Goal: Information Seeking & Learning: Learn about a topic

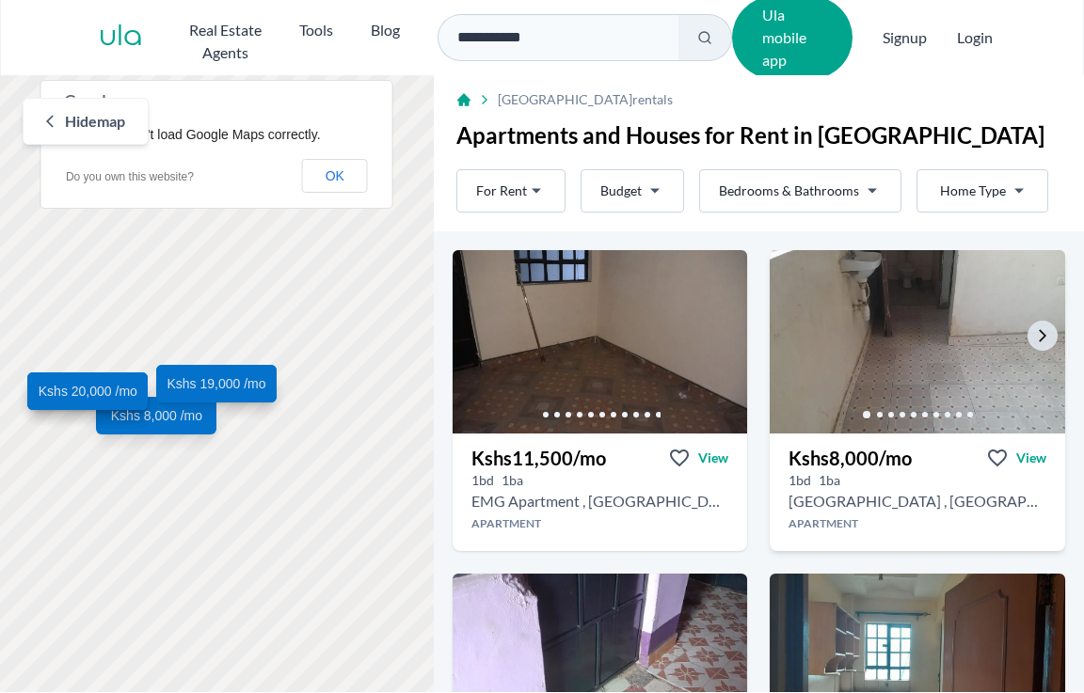
click at [843, 352] on img at bounding box center [918, 342] width 310 height 193
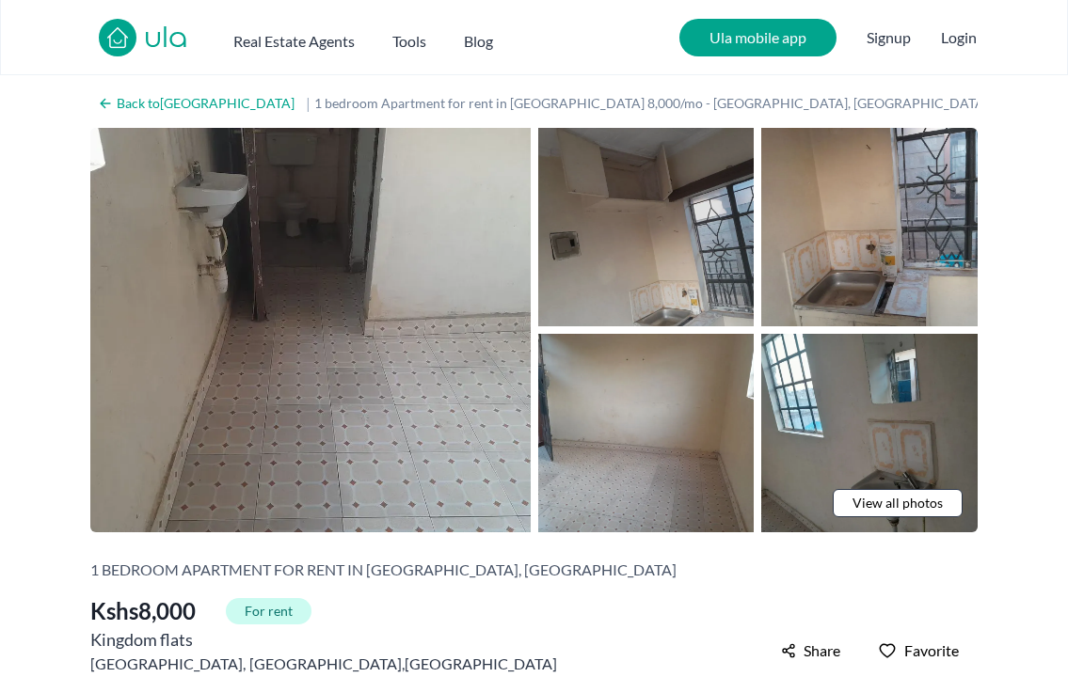
click at [662, 232] on img at bounding box center [646, 227] width 216 height 198
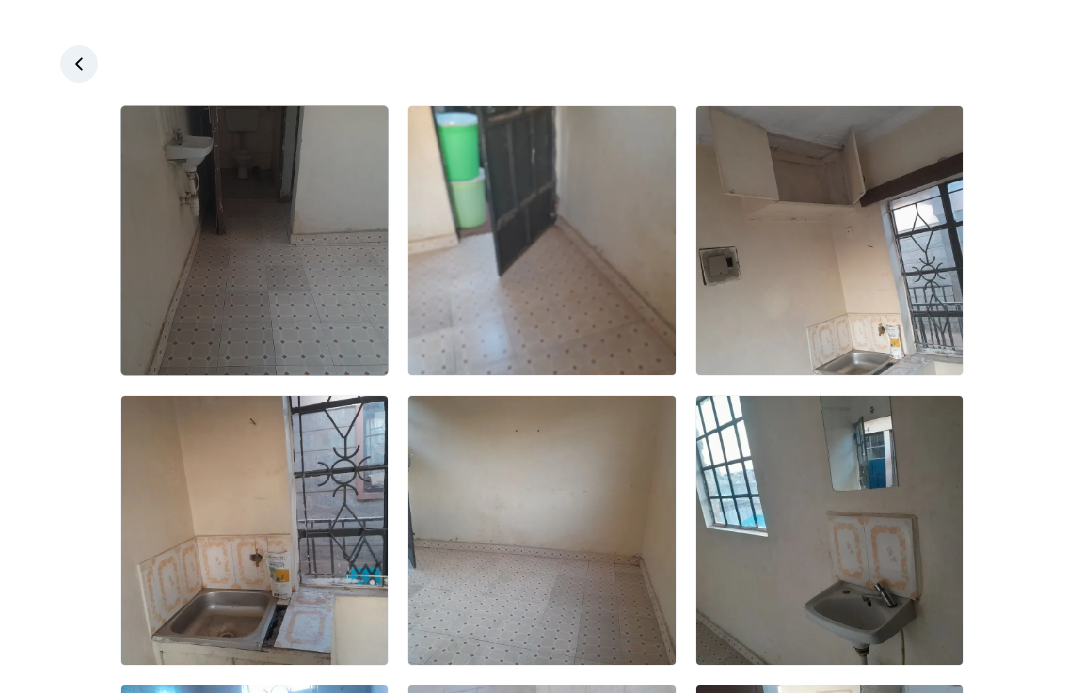
click at [271, 282] on img at bounding box center [254, 240] width 266 height 269
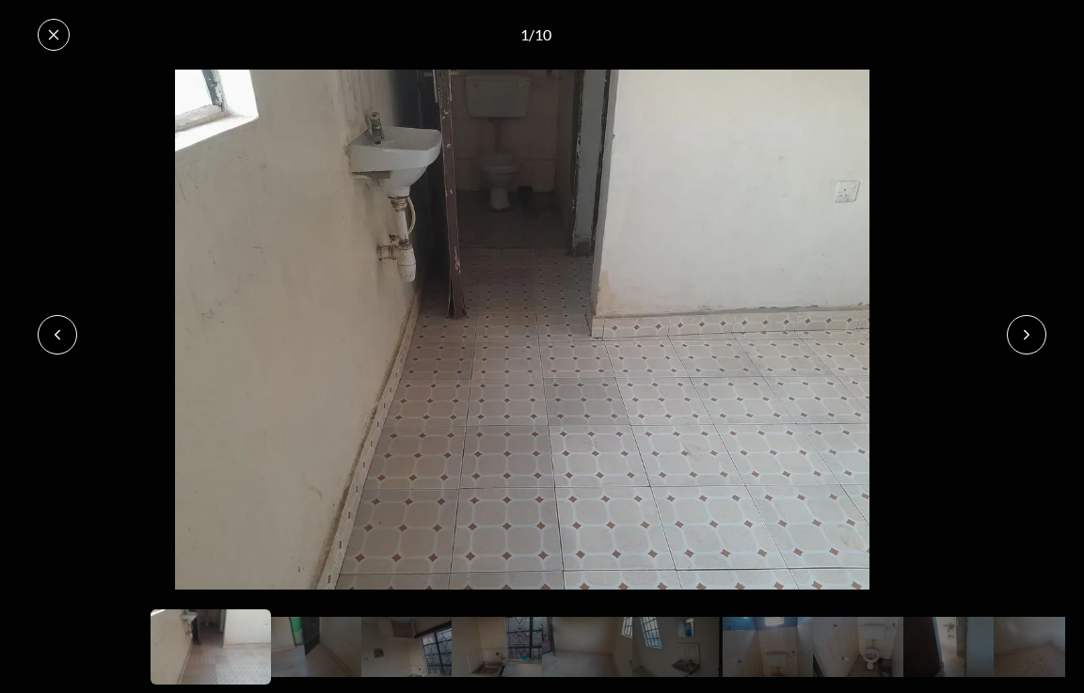
click at [1033, 330] on icon at bounding box center [1026, 334] width 15 height 15
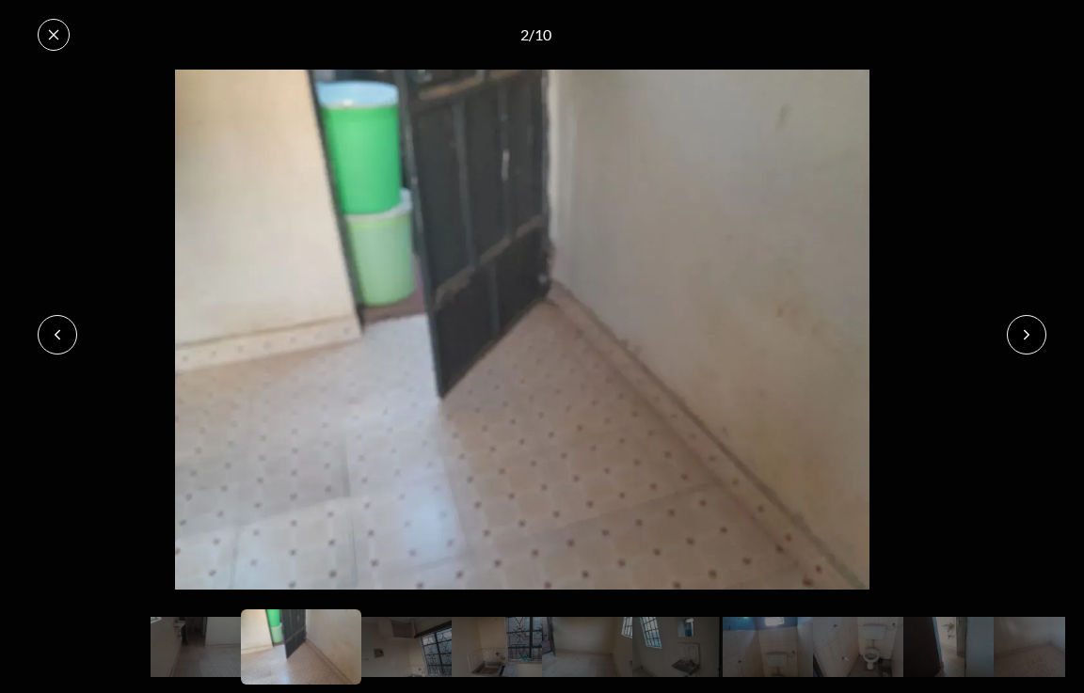
click at [1033, 330] on icon at bounding box center [1026, 334] width 15 height 15
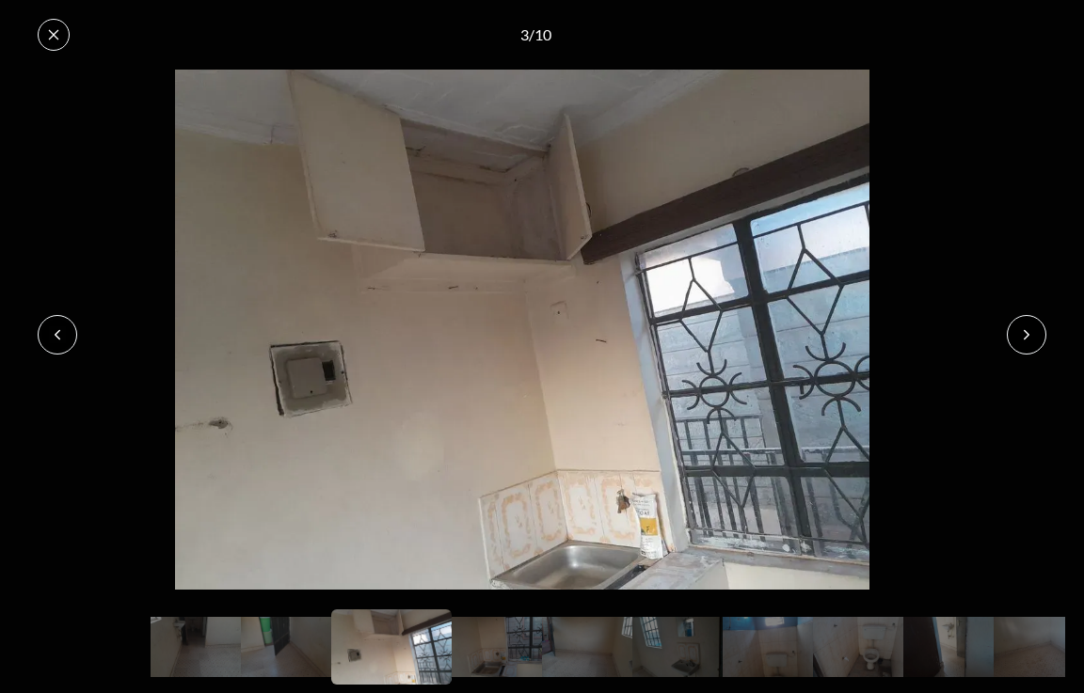
click at [1033, 330] on icon at bounding box center [1026, 334] width 15 height 15
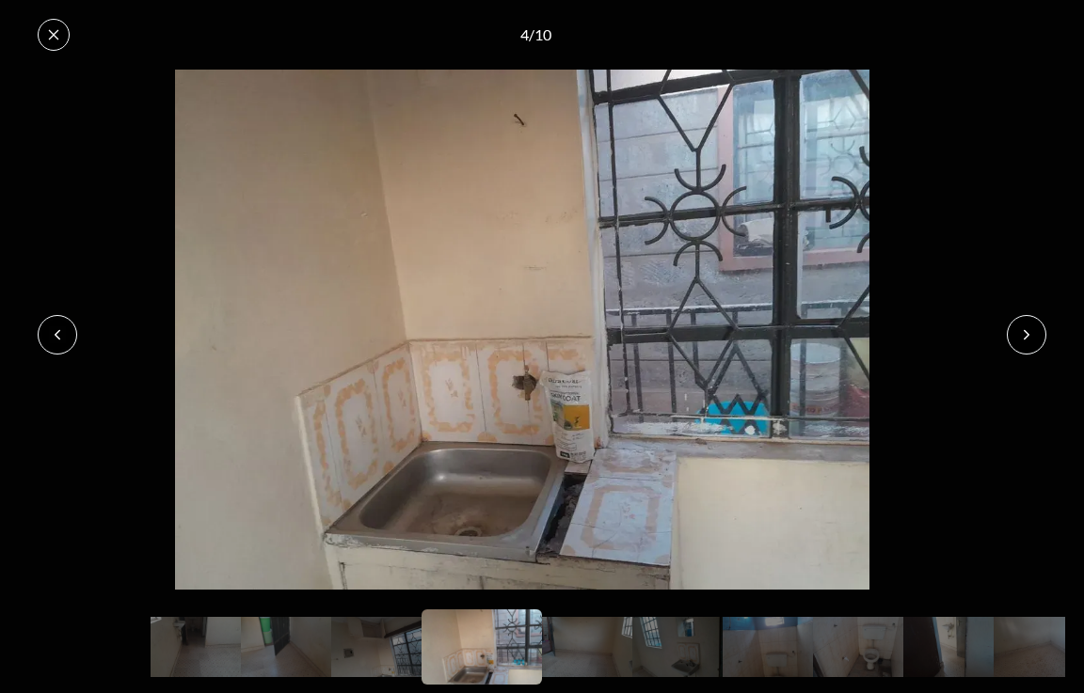
click at [1033, 330] on icon at bounding box center [1026, 334] width 15 height 15
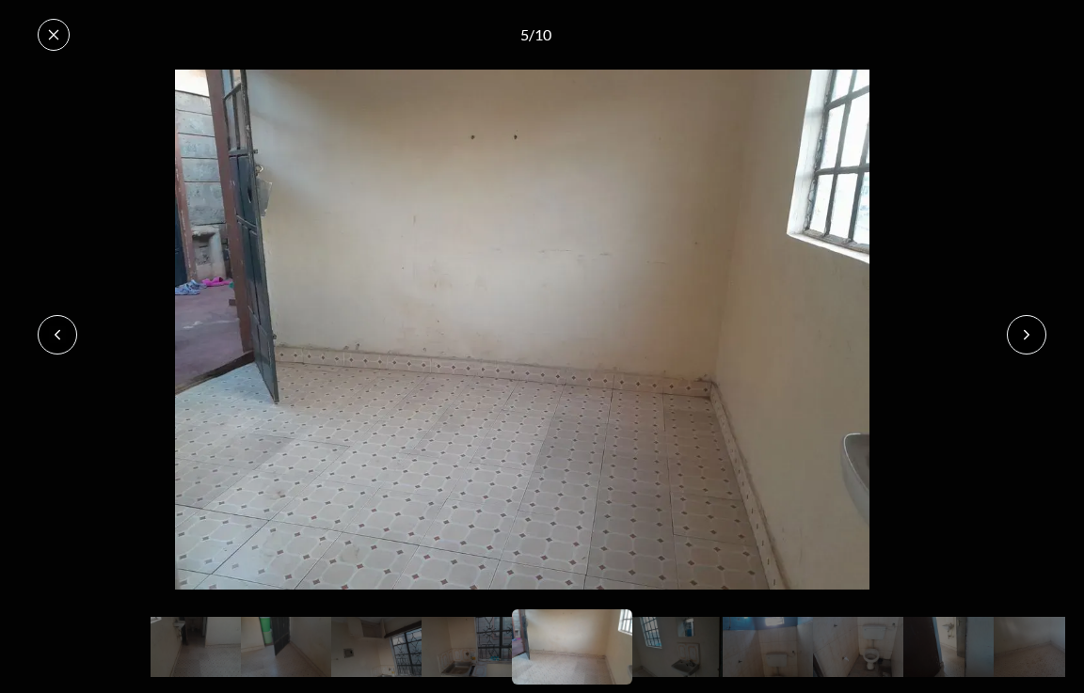
click at [1033, 330] on icon at bounding box center [1026, 334] width 15 height 15
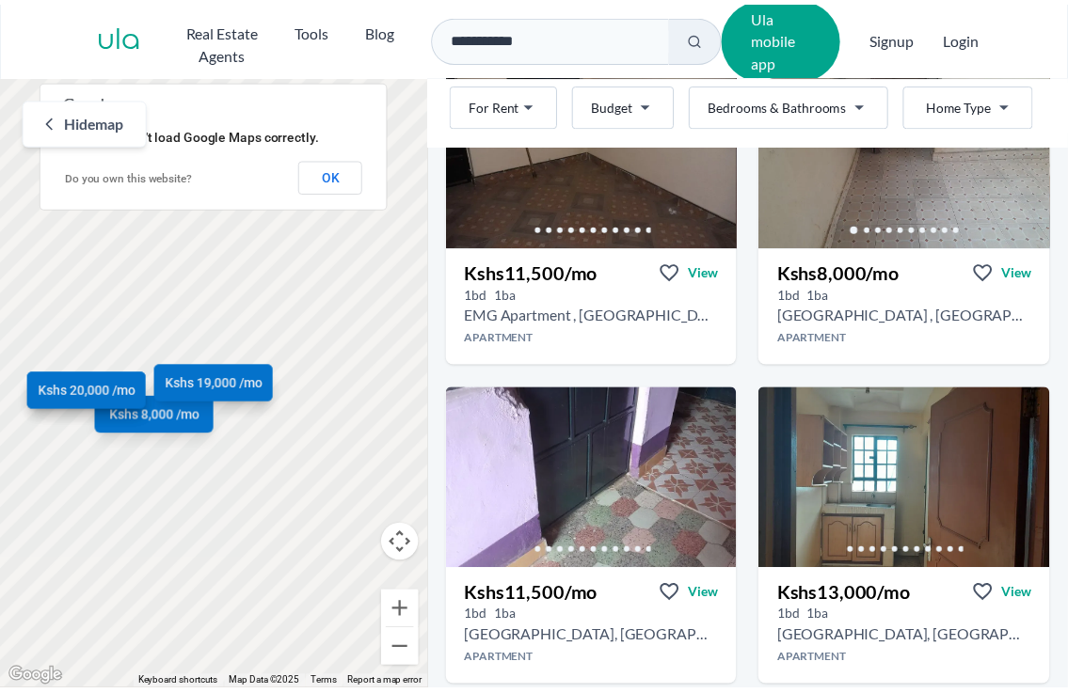
scroll to position [197, 0]
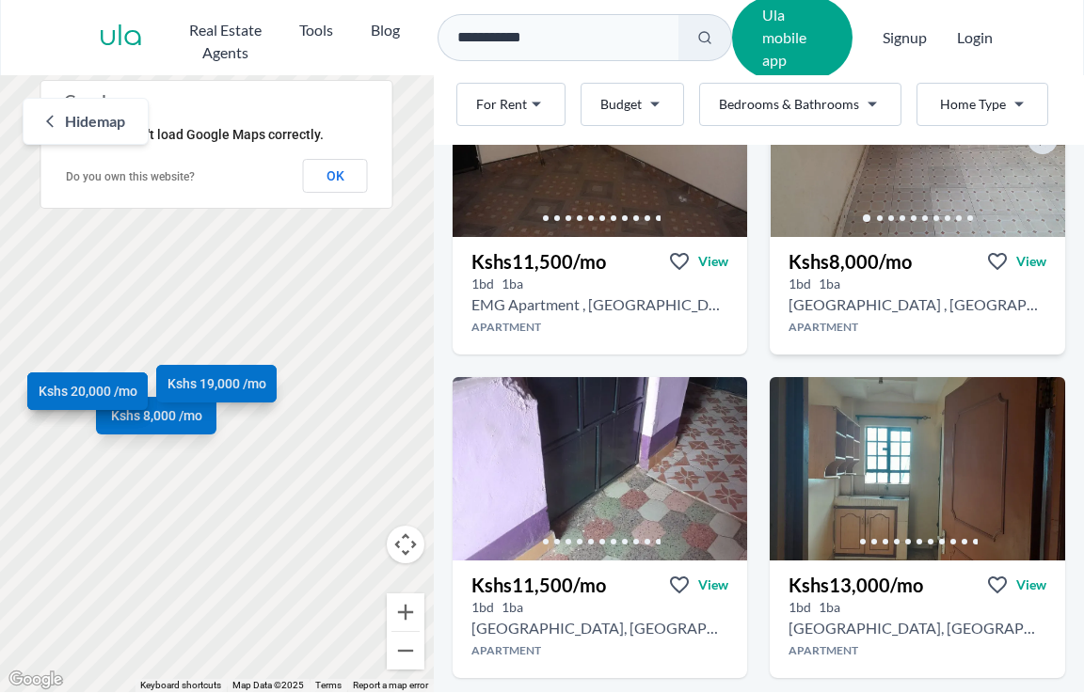
click at [947, 167] on img at bounding box center [919, 145] width 310 height 193
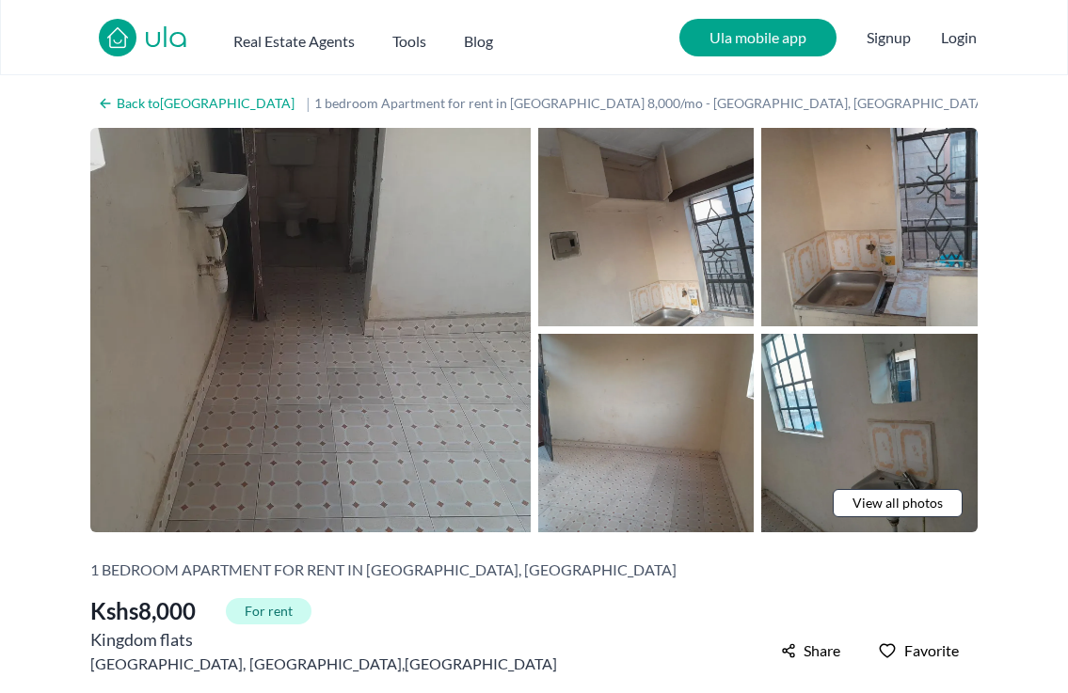
click at [353, 220] on img at bounding box center [310, 330] width 440 height 405
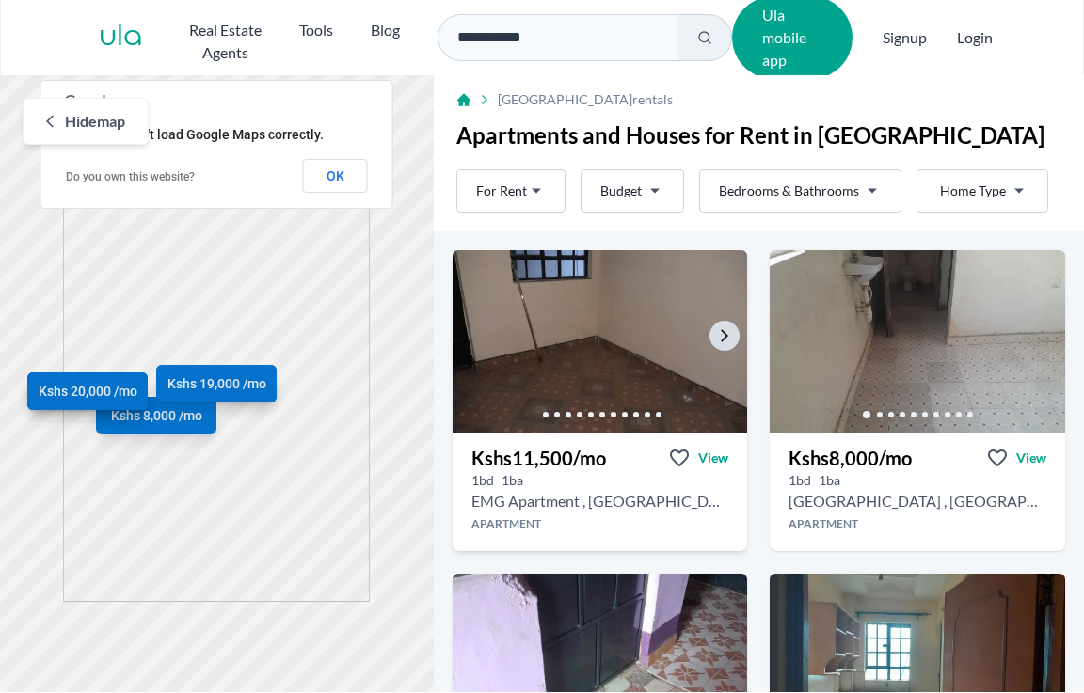
click at [627, 329] on img at bounding box center [600, 342] width 310 height 193
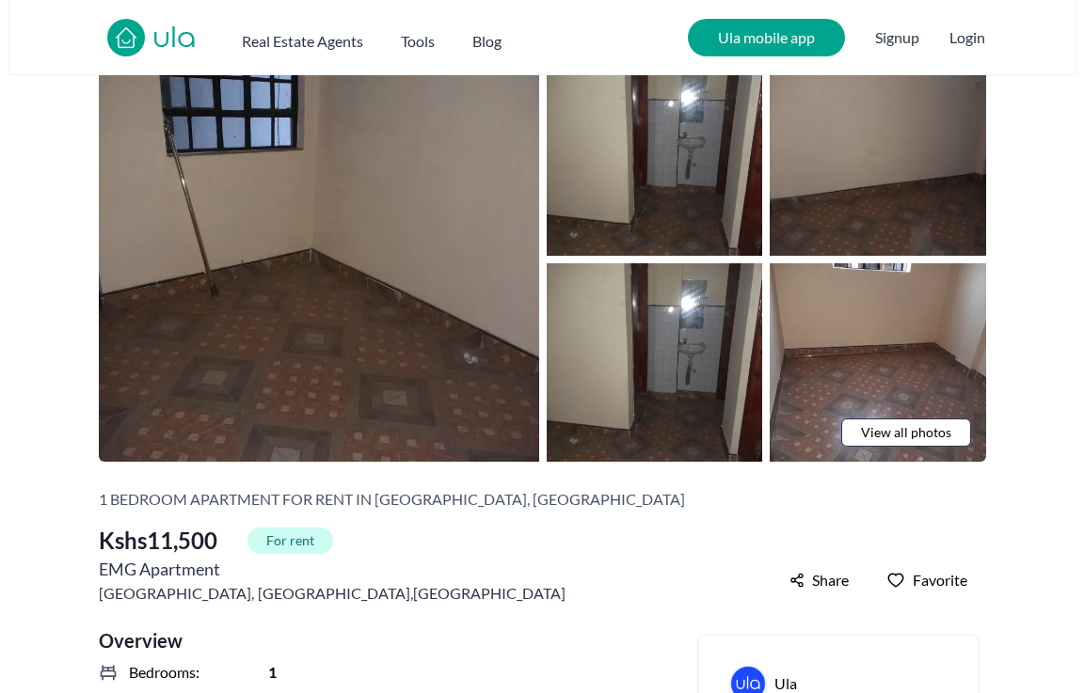
scroll to position [9, 0]
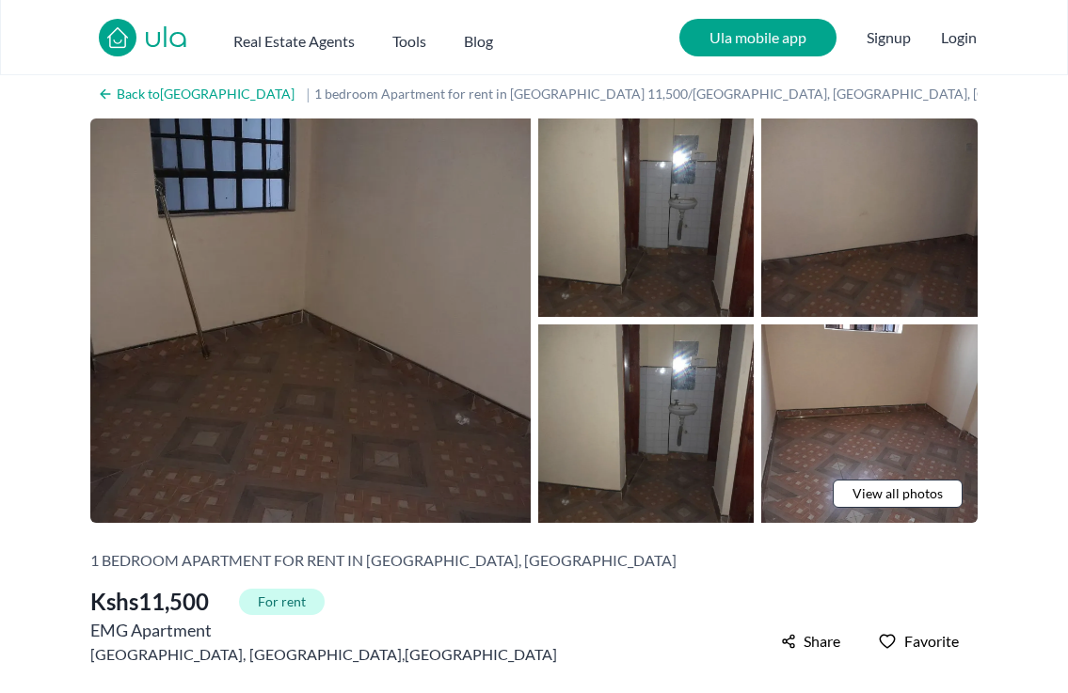
click at [426, 278] on img at bounding box center [310, 321] width 440 height 405
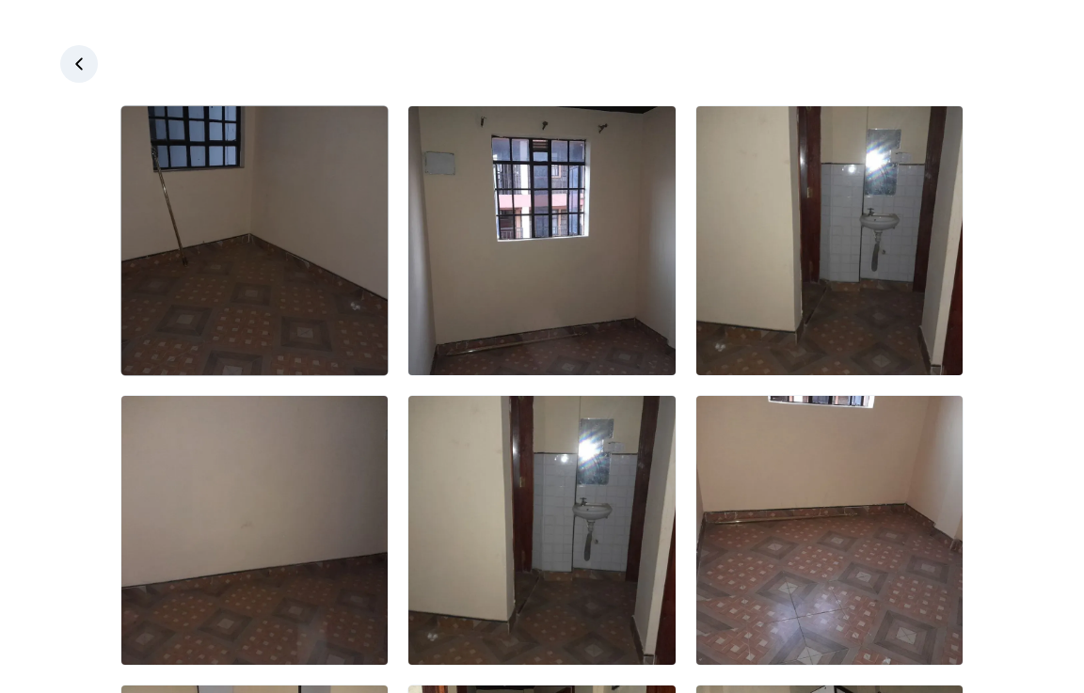
click at [287, 257] on img at bounding box center [254, 240] width 266 height 269
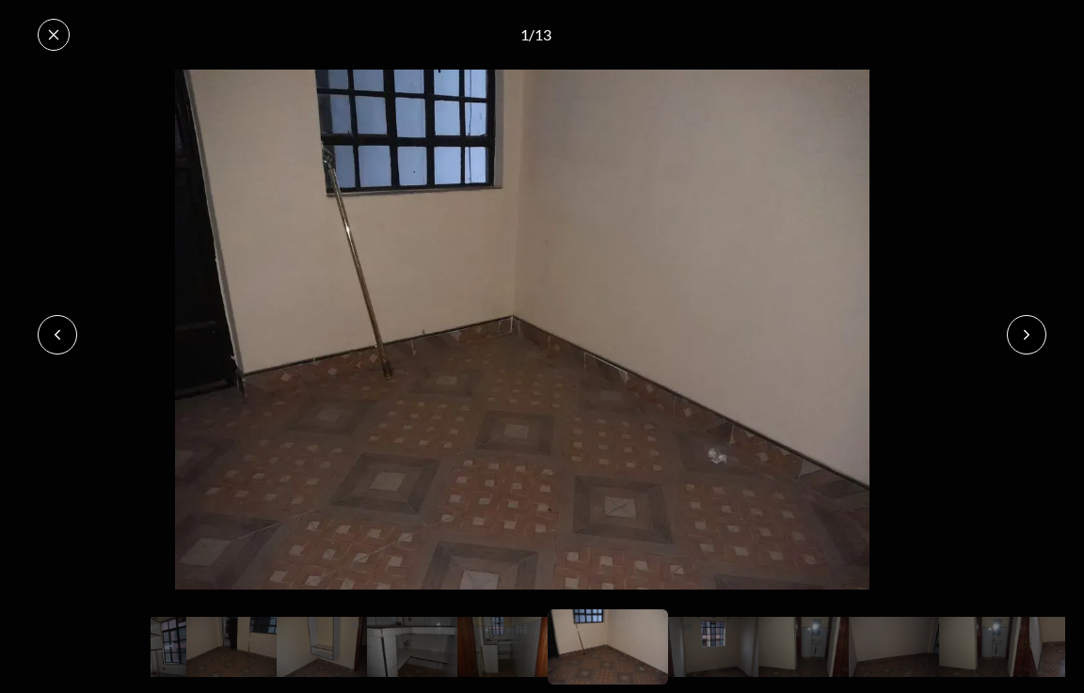
click at [1031, 340] on icon at bounding box center [1026, 334] width 15 height 15
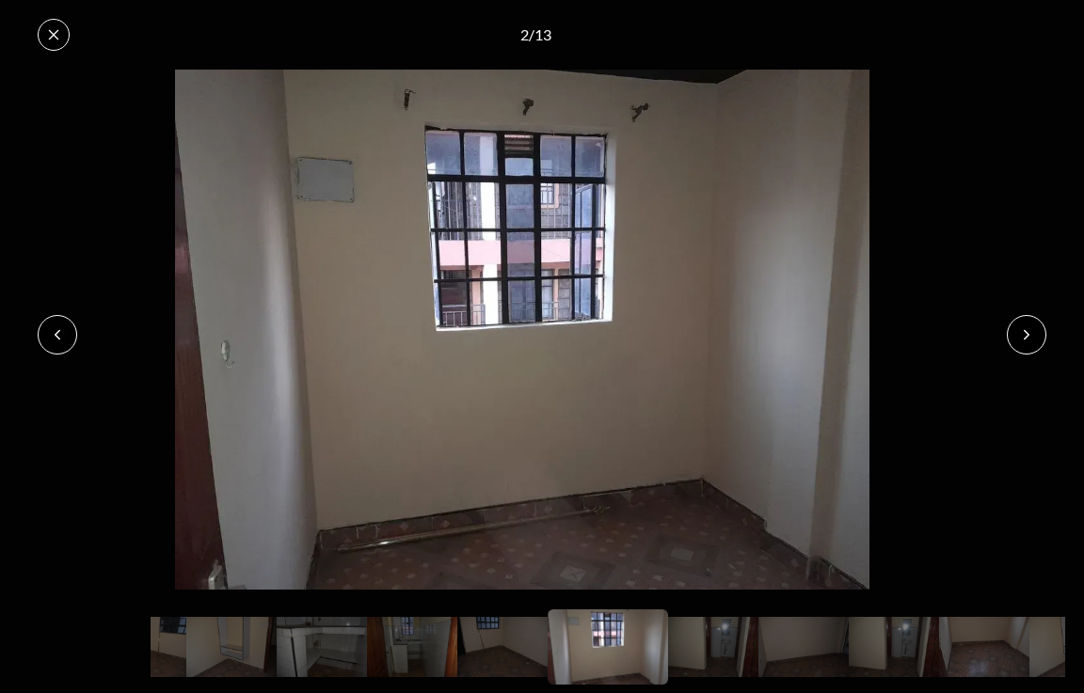
click at [1029, 340] on icon at bounding box center [1026, 334] width 15 height 15
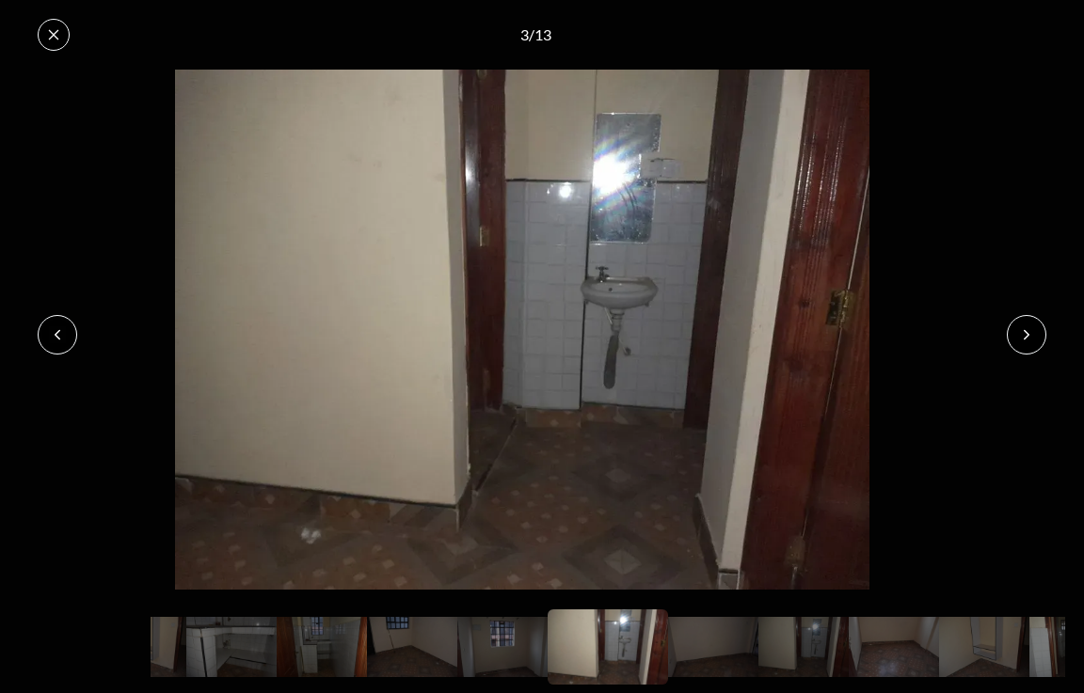
click at [1028, 340] on icon at bounding box center [1026, 334] width 15 height 15
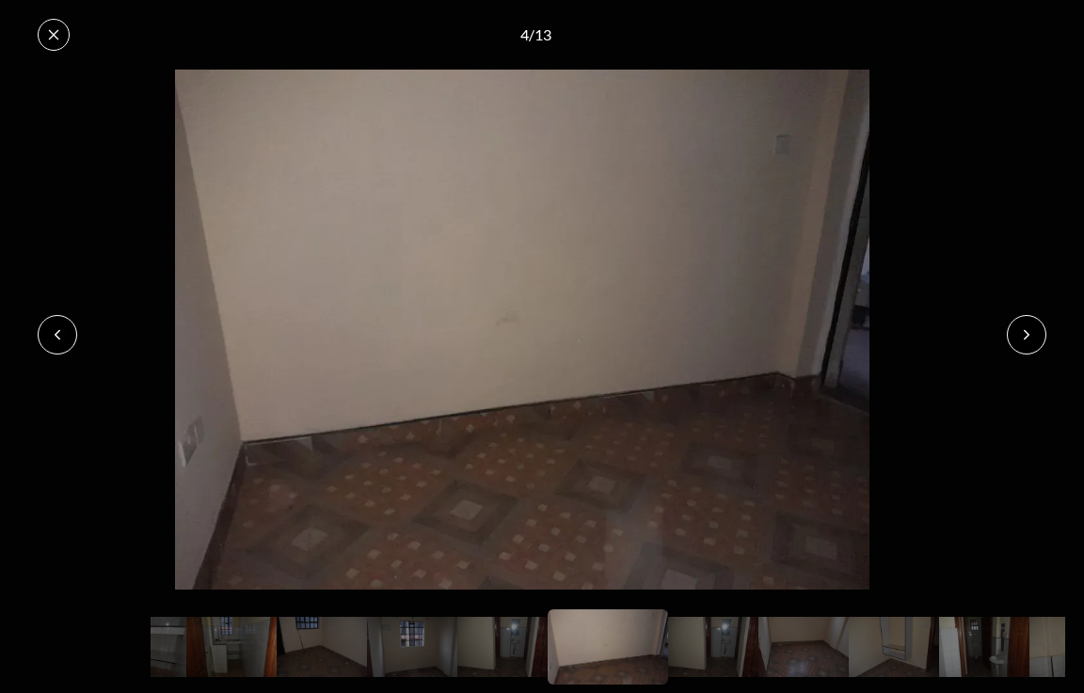
click at [1028, 340] on icon at bounding box center [1026, 334] width 15 height 15
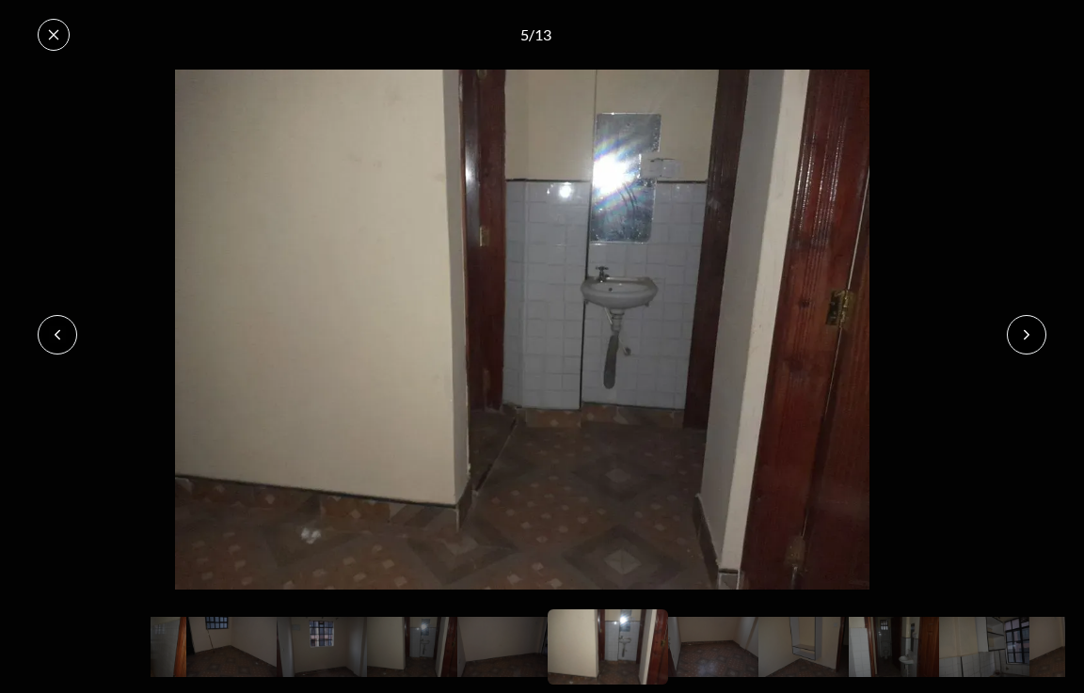
click at [1028, 340] on icon at bounding box center [1026, 334] width 15 height 15
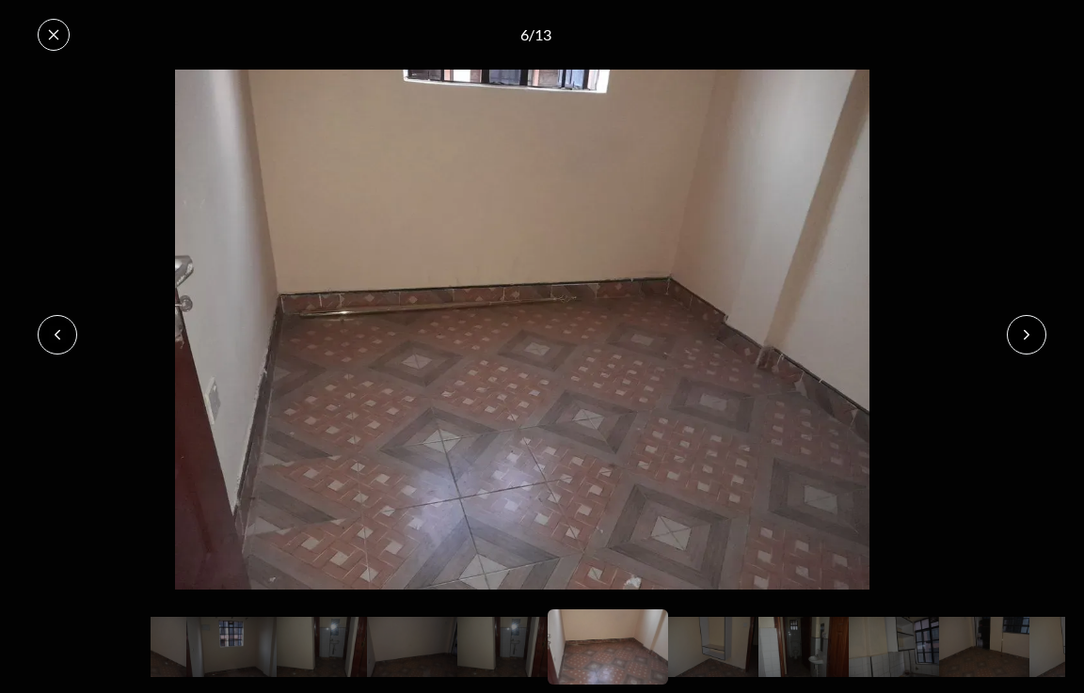
click at [1028, 339] on icon at bounding box center [1026, 334] width 15 height 15
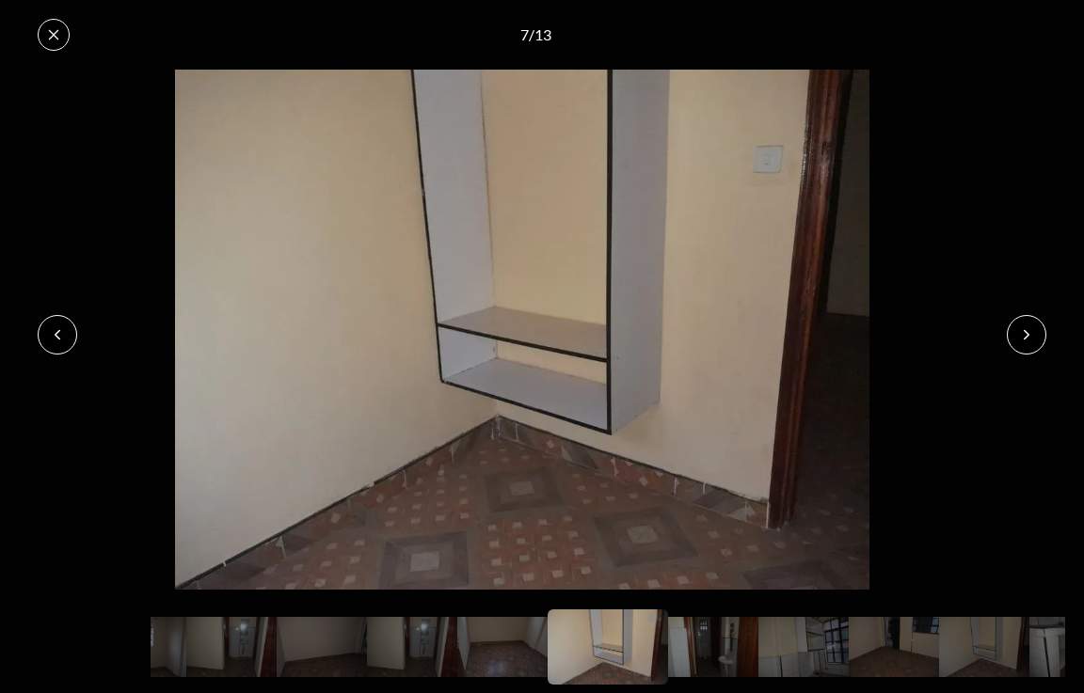
click at [1028, 339] on icon at bounding box center [1026, 334] width 15 height 15
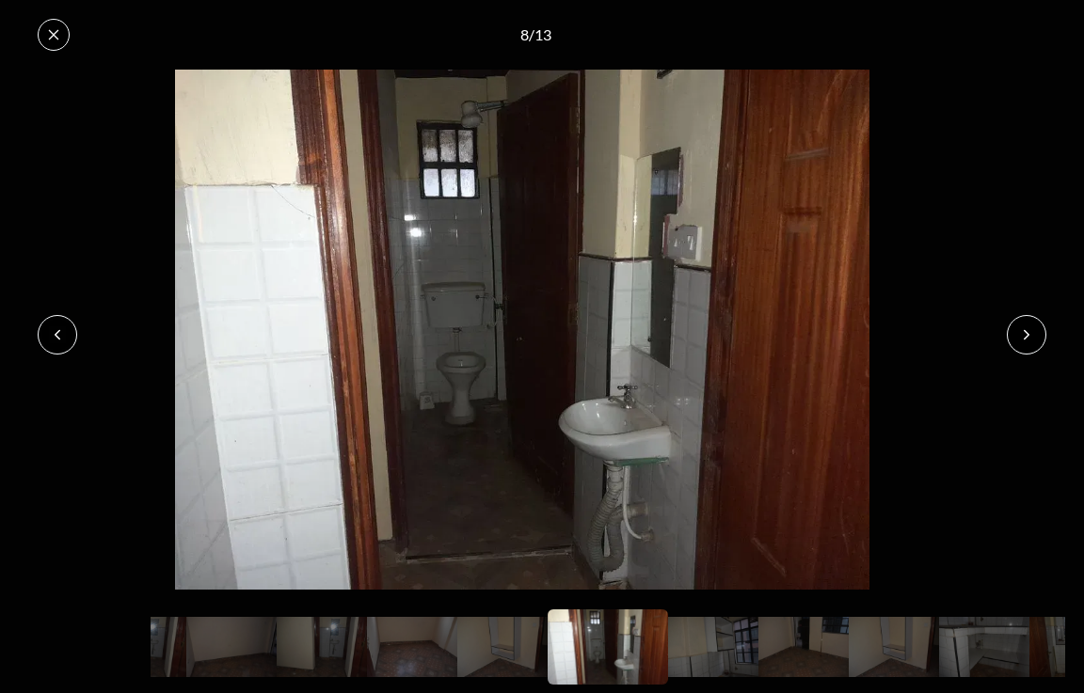
click at [1028, 339] on icon at bounding box center [1026, 334] width 15 height 15
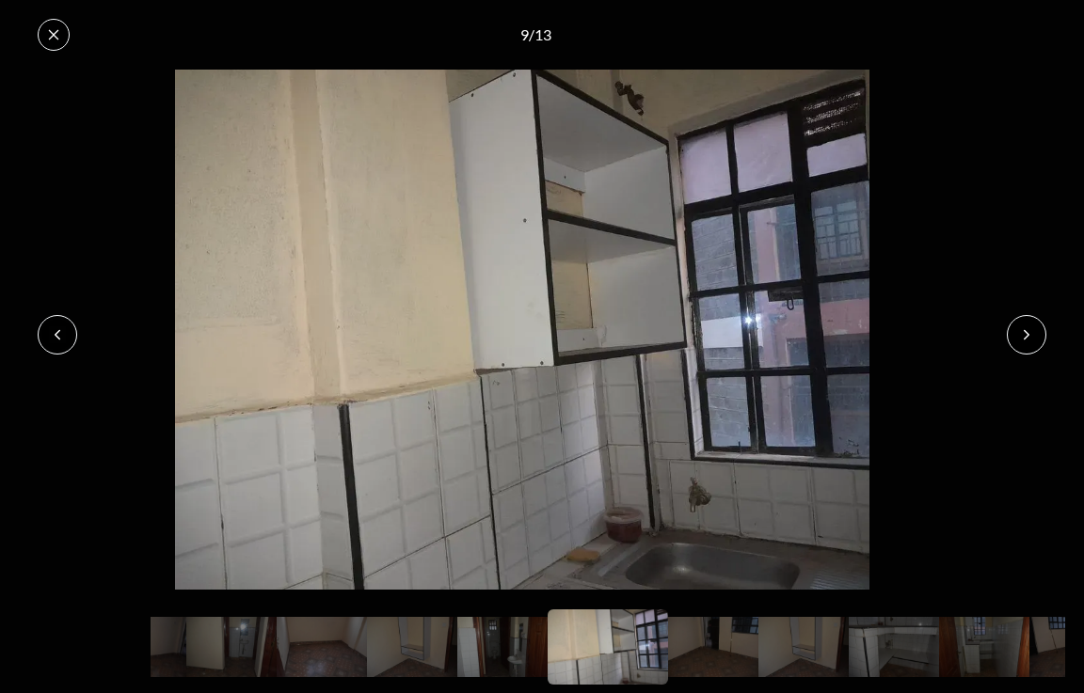
click at [1028, 339] on icon at bounding box center [1026, 334] width 15 height 15
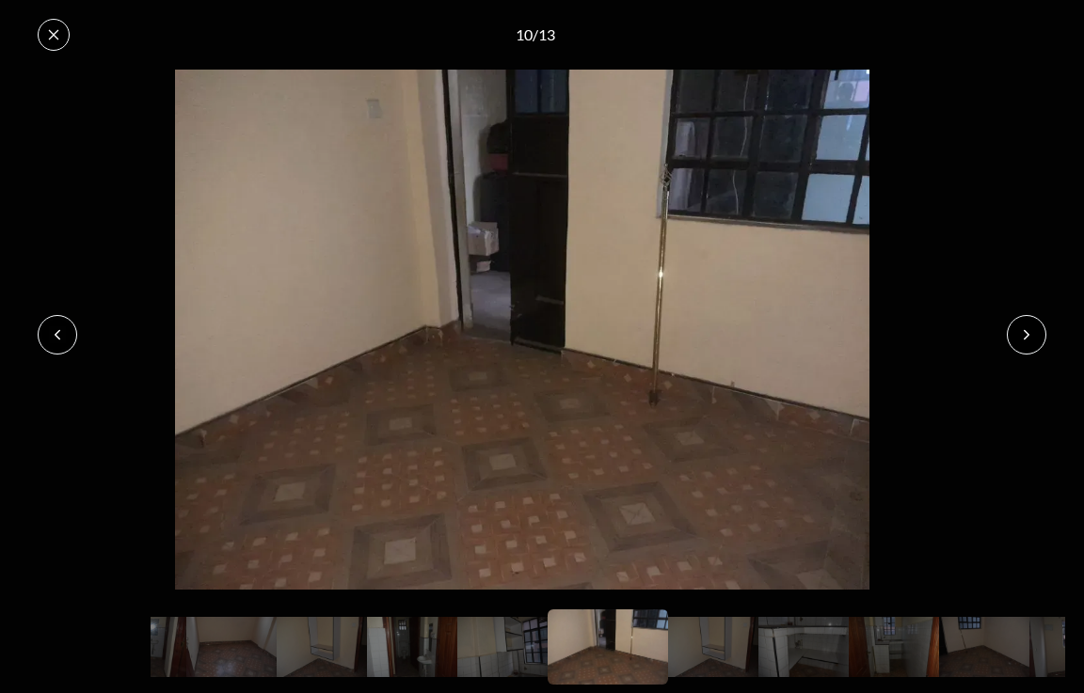
click at [1028, 339] on icon at bounding box center [1026, 334] width 15 height 15
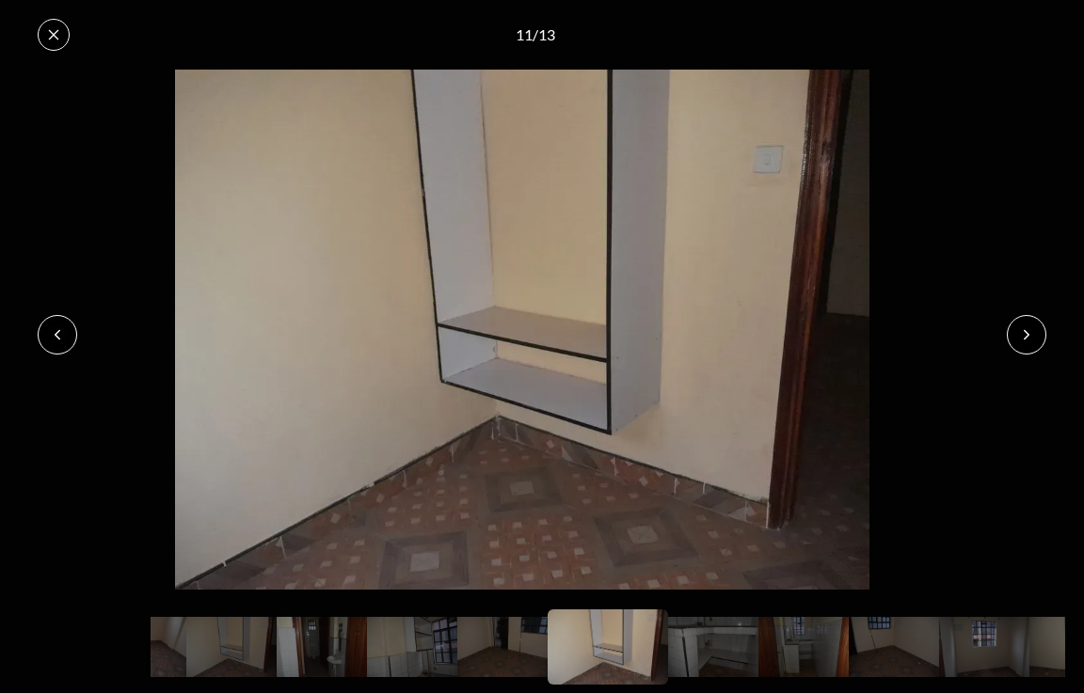
click at [1028, 339] on icon at bounding box center [1026, 334] width 15 height 15
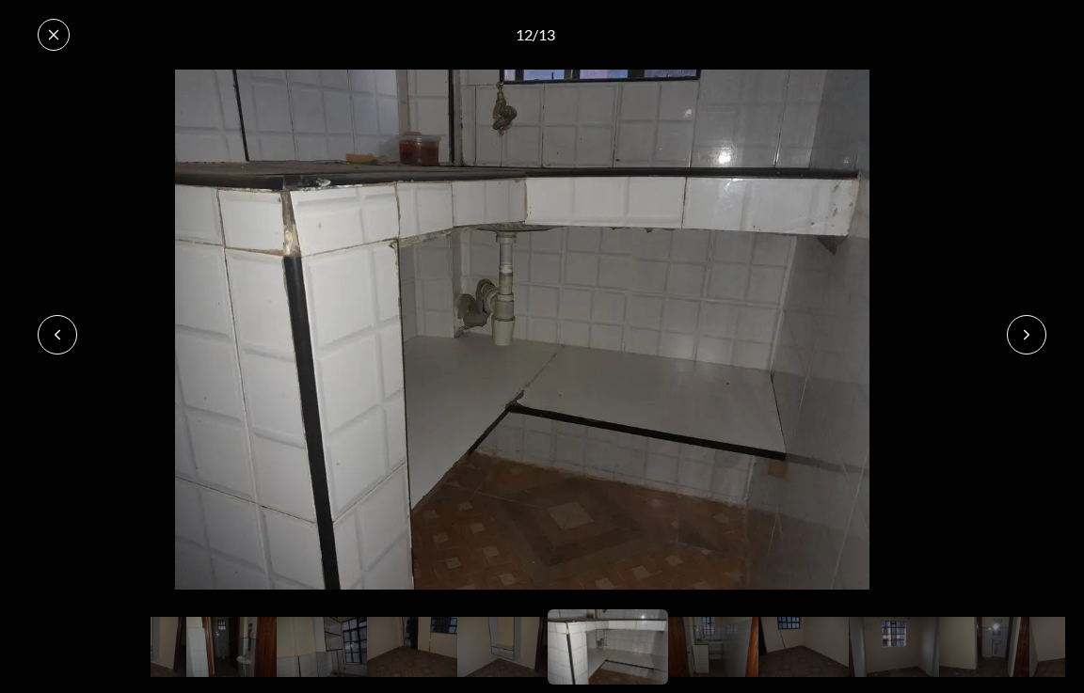
click at [1028, 339] on icon at bounding box center [1026, 334] width 15 height 15
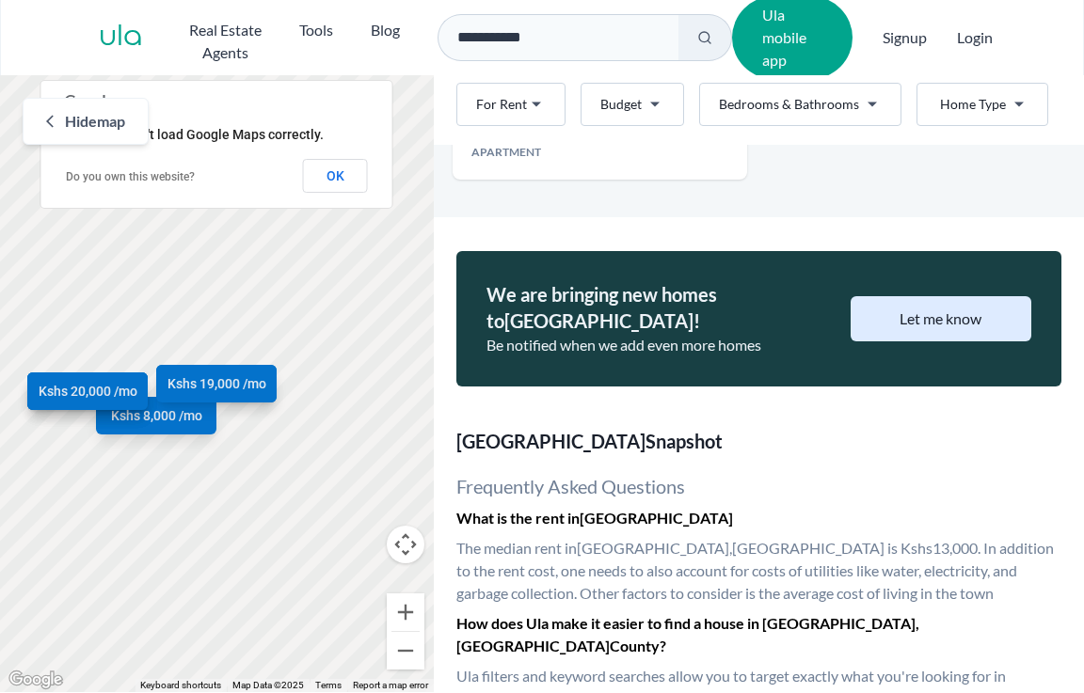
scroll to position [1292, 0]
